Goal: Navigation & Orientation: Find specific page/section

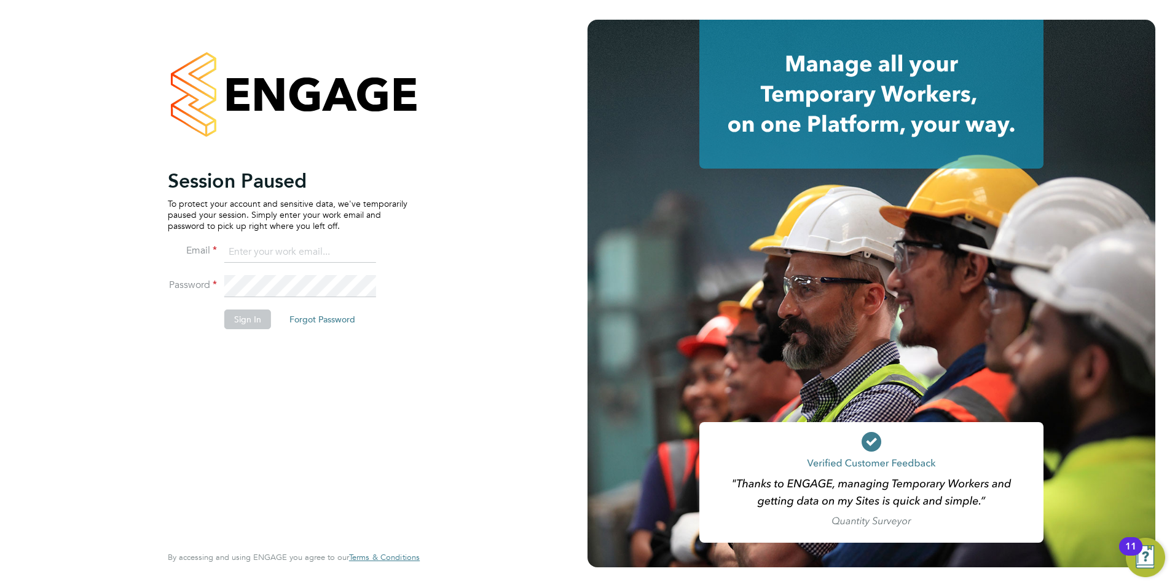
click at [285, 253] on input at bounding box center [300, 252] width 152 height 22
type input "daniel.gwynn@prsjobs.com"
click at [264, 310] on button "Sign In" at bounding box center [247, 319] width 47 height 20
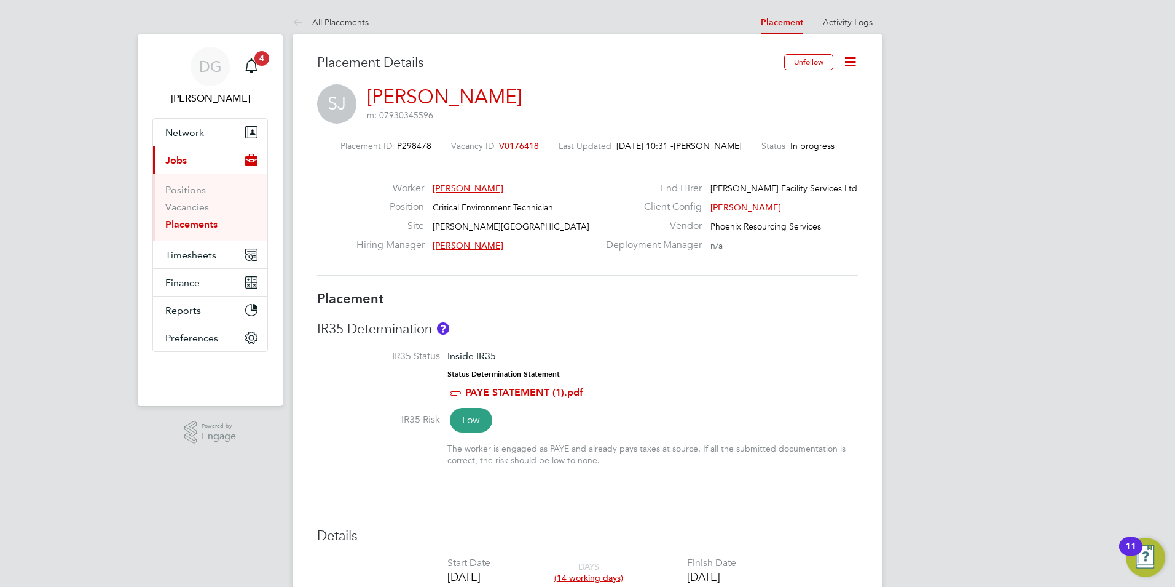
click at [179, 216] on li "Vacancies" at bounding box center [211, 209] width 92 height 17
click at [179, 221] on link "Placements" at bounding box center [191, 224] width 52 height 12
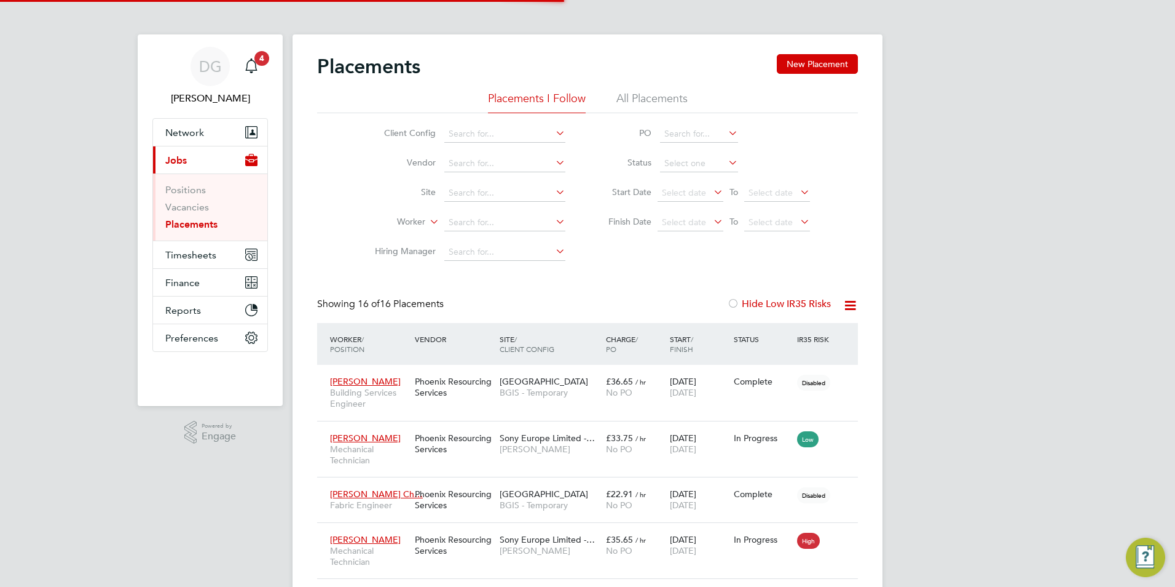
scroll to position [6, 6]
click at [191, 209] on link "Vacancies" at bounding box center [187, 207] width 44 height 12
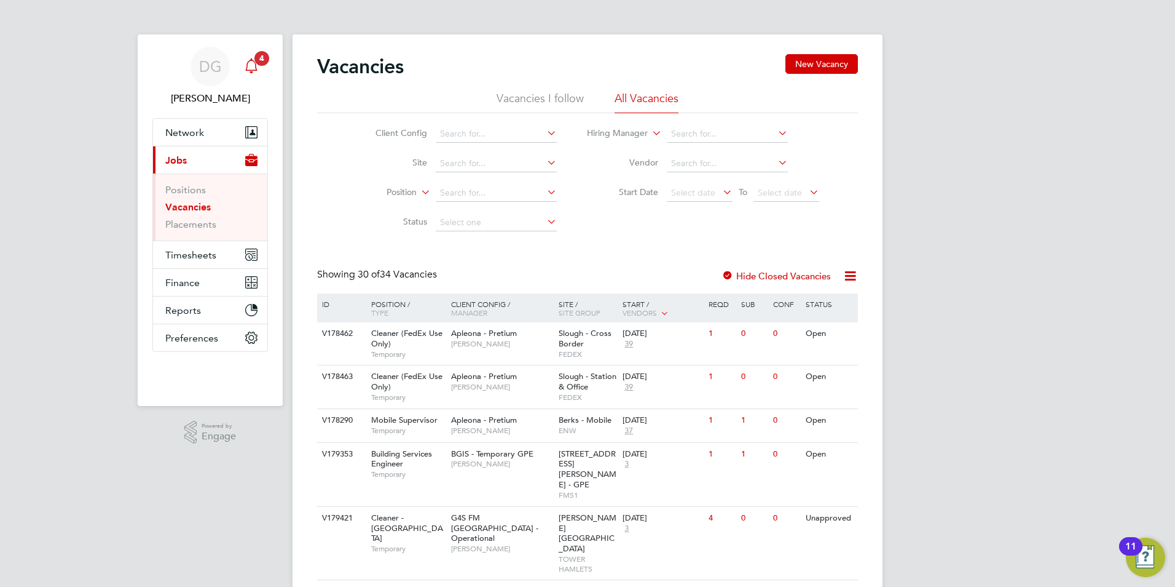
click at [262, 64] on span "4" at bounding box center [262, 58] width 15 height 15
